Goal: Task Accomplishment & Management: Use online tool/utility

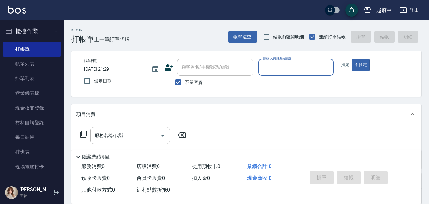
click at [32, 32] on button "櫃檯作業" at bounding box center [32, 31] width 59 height 17
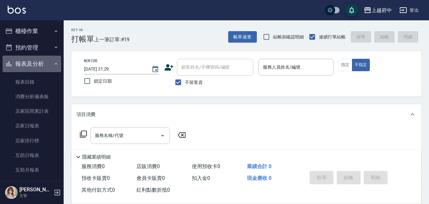
click at [49, 59] on button "報表及分析" at bounding box center [32, 64] width 59 height 17
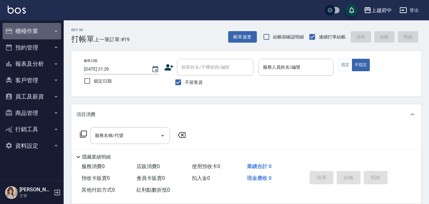
click at [51, 28] on button "櫃檯作業" at bounding box center [32, 31] width 59 height 17
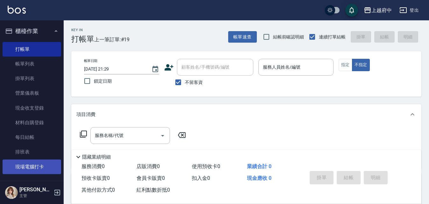
click at [35, 165] on link "現場電腦打卡" at bounding box center [32, 167] width 59 height 15
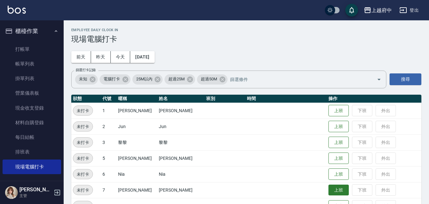
click at [334, 189] on button "上班" at bounding box center [339, 190] width 20 height 11
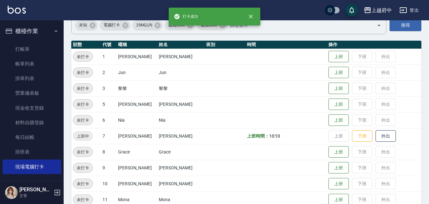
scroll to position [64, 0]
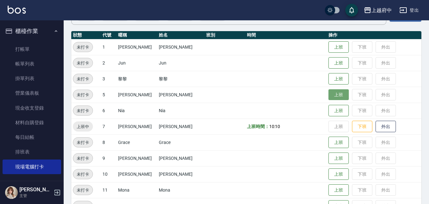
click at [329, 93] on button "上班" at bounding box center [339, 94] width 20 height 11
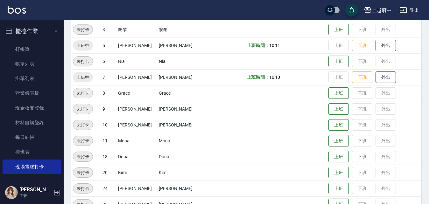
scroll to position [127, 0]
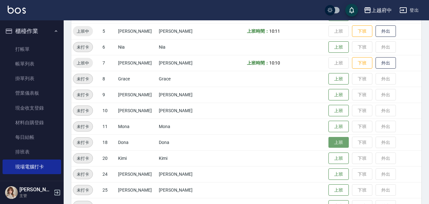
click at [335, 142] on button "上班" at bounding box center [339, 142] width 20 height 11
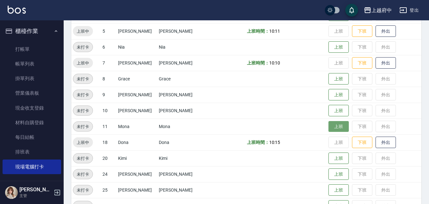
click at [332, 122] on button "上班" at bounding box center [339, 126] width 20 height 11
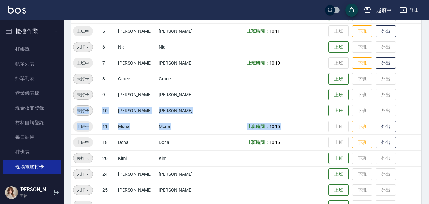
drag, startPoint x: 332, startPoint y: 122, endPoint x: 432, endPoint y: 39, distance: 130.0
click at [390, 92] on tbody "未打卡 1 [PERSON_NAME] [PERSON_NAME] 上班 下班 外出 未打卡 [DATE] Jun 上班 下班 外出 未打卡 3 黎黎 黎黎 …" at bounding box center [246, 126] width 350 height 303
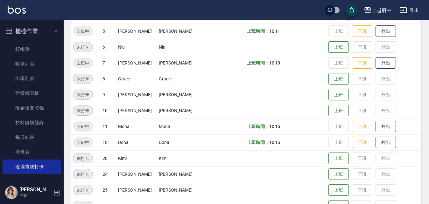
click at [205, 149] on td at bounding box center [225, 143] width 41 height 16
click at [329, 188] on button "上班" at bounding box center [339, 190] width 20 height 11
